Goal: Information Seeking & Learning: Find specific fact

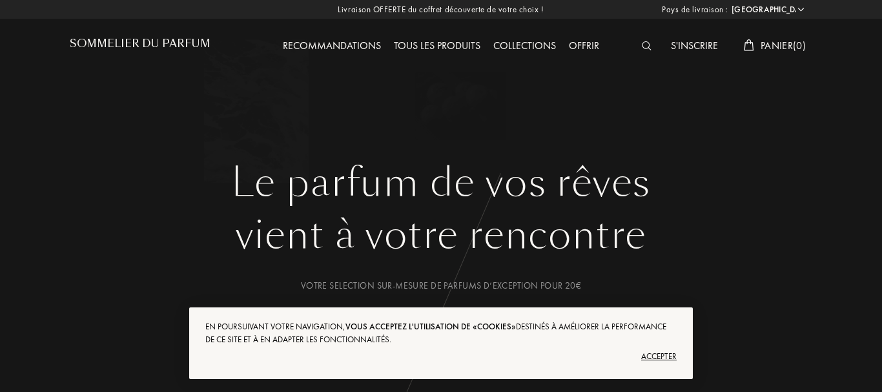
select select "FR"
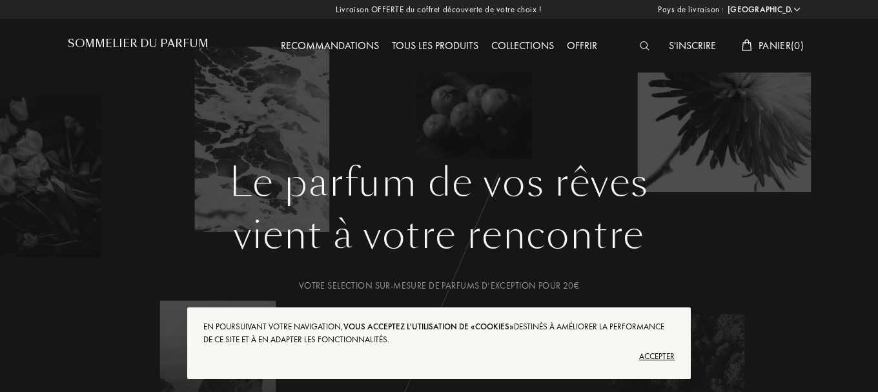
click at [651, 355] on div "Accepter" at bounding box center [438, 356] width 471 height 21
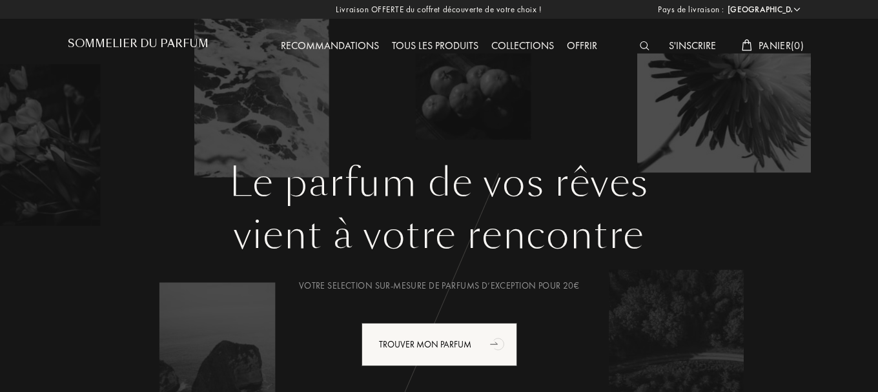
click at [640, 44] on img at bounding box center [645, 45] width 10 height 9
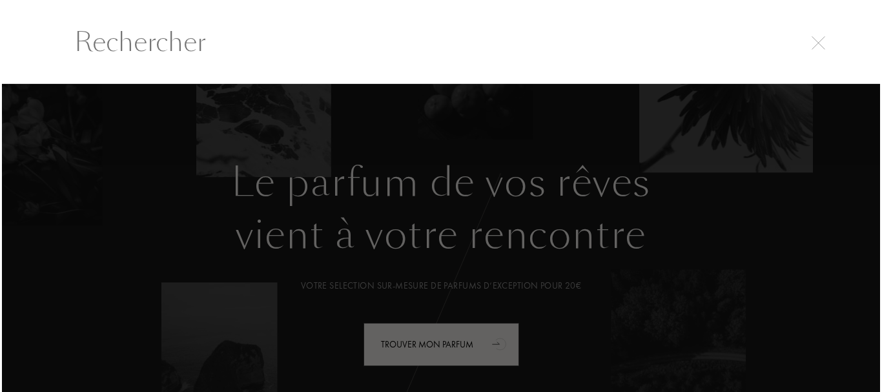
scroll to position [1, 0]
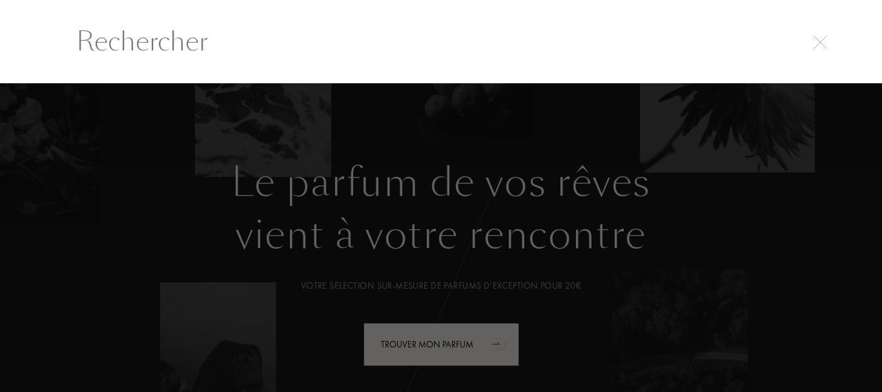
click at [641, 44] on input "text" at bounding box center [440, 41] width 781 height 39
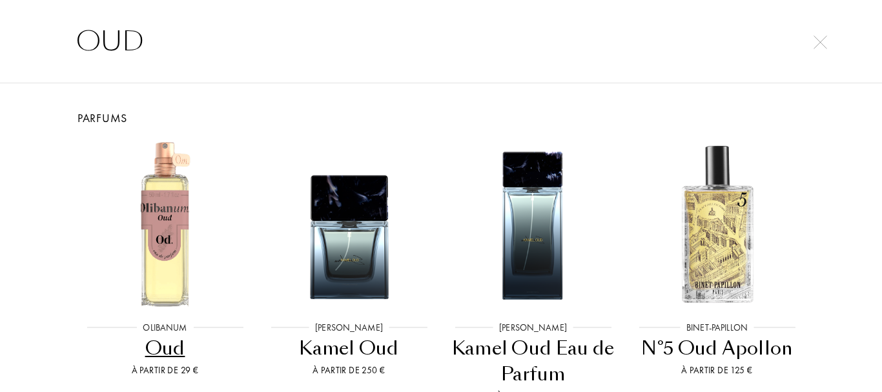
paste input "Oud Maracujá de [PERSON_NAME] est un parfum Cuir pour homme et femme. C'est un …"
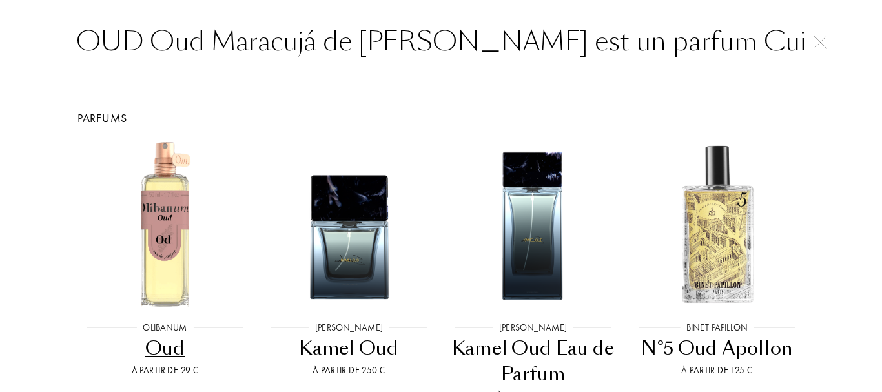
scroll to position [0, 4027]
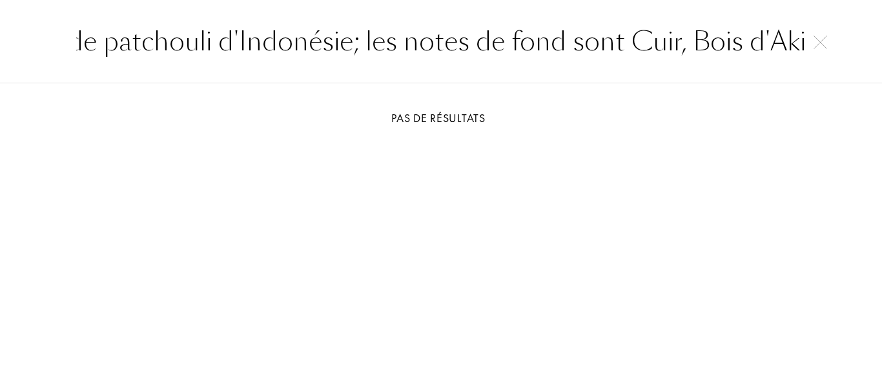
type input "OUD Oud Maracujá de [PERSON_NAME] est un parfum Cuir pour homme et femme. C'est…"
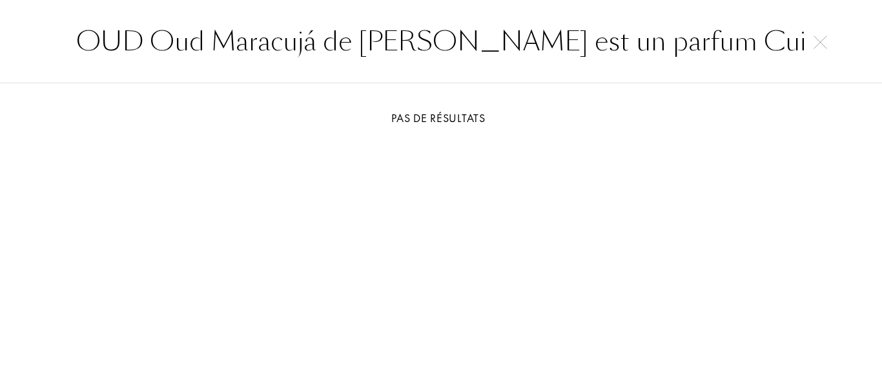
click at [819, 43] on img at bounding box center [821, 43] width 14 height 14
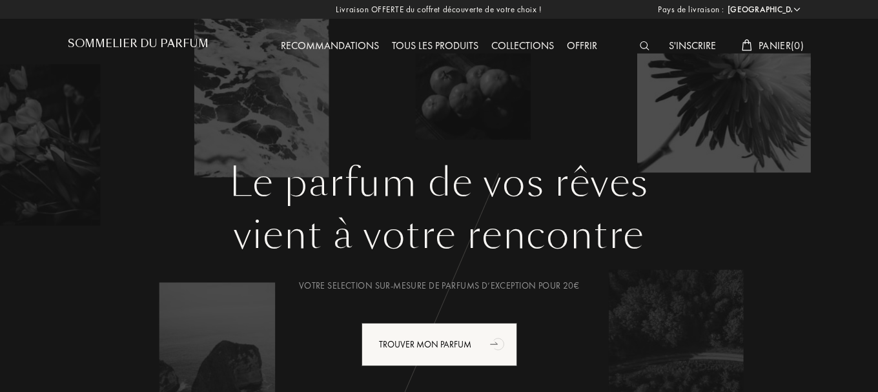
click at [640, 45] on img at bounding box center [645, 45] width 10 height 9
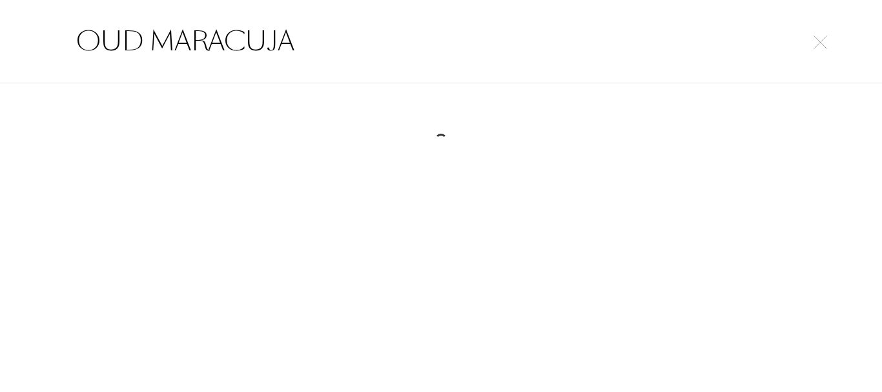
type input "OUD MARACUJA"
